Goal: Task Accomplishment & Management: Use online tool/utility

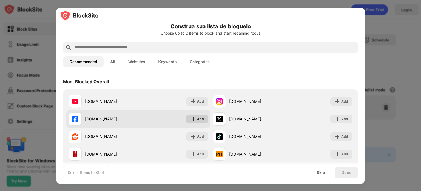
scroll to position [10, 0]
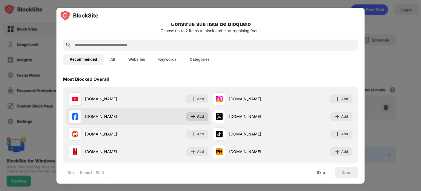
click at [197, 116] on div "Add" at bounding box center [200, 116] width 7 height 5
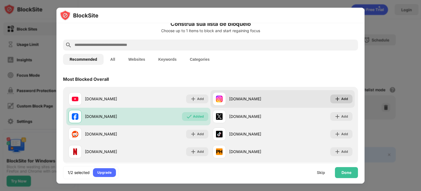
click at [336, 100] on img at bounding box center [337, 98] width 5 height 5
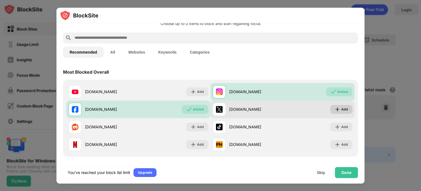
scroll to position [18, 0]
click at [335, 107] on img at bounding box center [337, 108] width 5 height 5
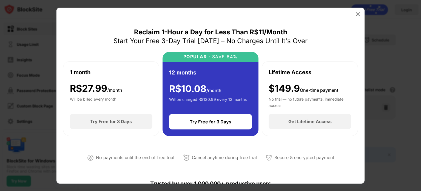
drag, startPoint x: 146, startPoint y: 30, endPoint x: 285, endPoint y: 32, distance: 139.3
click at [270, 35] on div "Reclaim 1-Hour a Day for Less Than R$11/Month" at bounding box center [210, 32] width 153 height 9
click at [289, 33] on div "Reclaim 1-Hour a Day for Less Than R$11/Month Start Your Free 3-Day Trial Today…" at bounding box center [211, 37] width 194 height 18
click at [358, 13] on img at bounding box center [357, 14] width 5 height 5
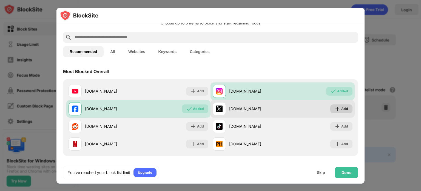
click at [335, 109] on img at bounding box center [337, 108] width 5 height 5
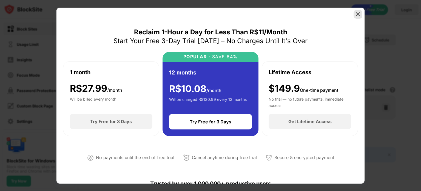
click at [358, 14] on img at bounding box center [357, 14] width 5 height 5
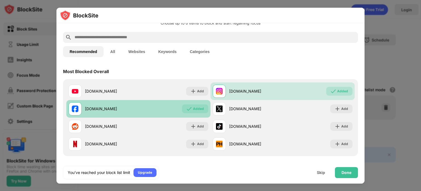
click at [194, 107] on div "Added" at bounding box center [198, 108] width 11 height 5
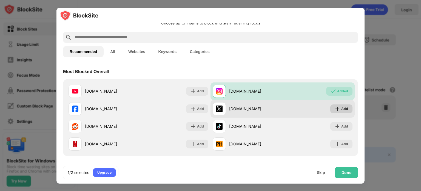
click at [336, 109] on img at bounding box center [337, 108] width 5 height 5
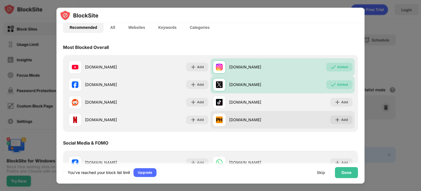
scroll to position [42, 0]
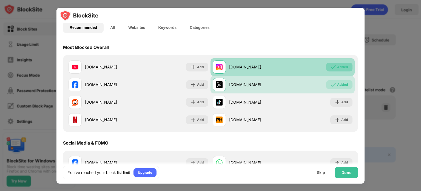
click at [333, 66] on div "Added" at bounding box center [339, 67] width 26 height 9
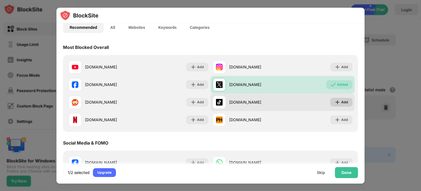
click at [330, 101] on div "Add" at bounding box center [341, 102] width 22 height 9
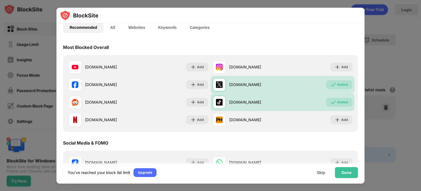
drag, startPoint x: 281, startPoint y: 134, endPoint x: 246, endPoint y: 38, distance: 101.8
click at [249, 35] on div "Recommended All Websites Keywords Categories" at bounding box center [210, 28] width 295 height 18
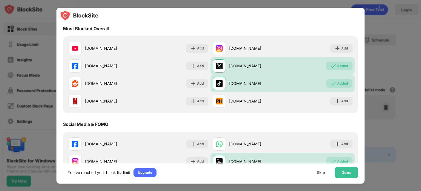
scroll to position [0, 0]
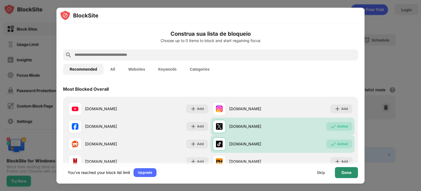
click at [347, 171] on div "Done" at bounding box center [347, 172] width 10 height 4
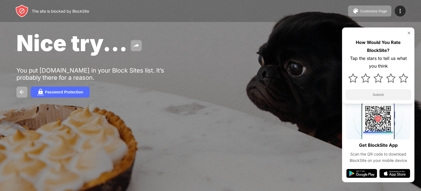
click at [229, 82] on div "Nice try... You put x.com in your Block Sites list. It’s probably there for a r…" at bounding box center [210, 63] width 421 height 127
drag, startPoint x: 229, startPoint y: 82, endPoint x: 236, endPoint y: 62, distance: 21.1
click at [236, 62] on div "Nice try... You put x.com in your Block Sites list. It’s probably there for a r…" at bounding box center [210, 63] width 421 height 127
